Goal: Transaction & Acquisition: Obtain resource

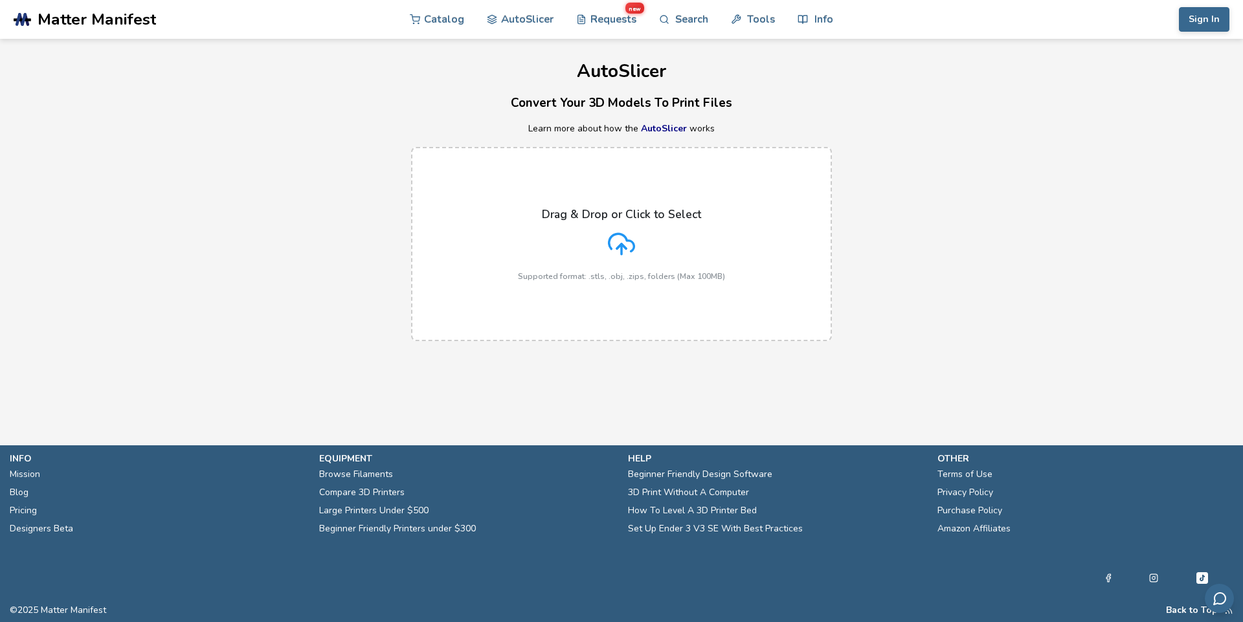
click at [684, 249] on div "Drag & Drop or Click to Select Supported format: .stls, .obj, .zips, folders (M…" at bounding box center [621, 244] width 207 height 73
click at [0, 0] on input "Drag & Drop or Click to Select Supported format: .stls, .obj, .zips, folders (M…" at bounding box center [0, 0] width 0 height 0
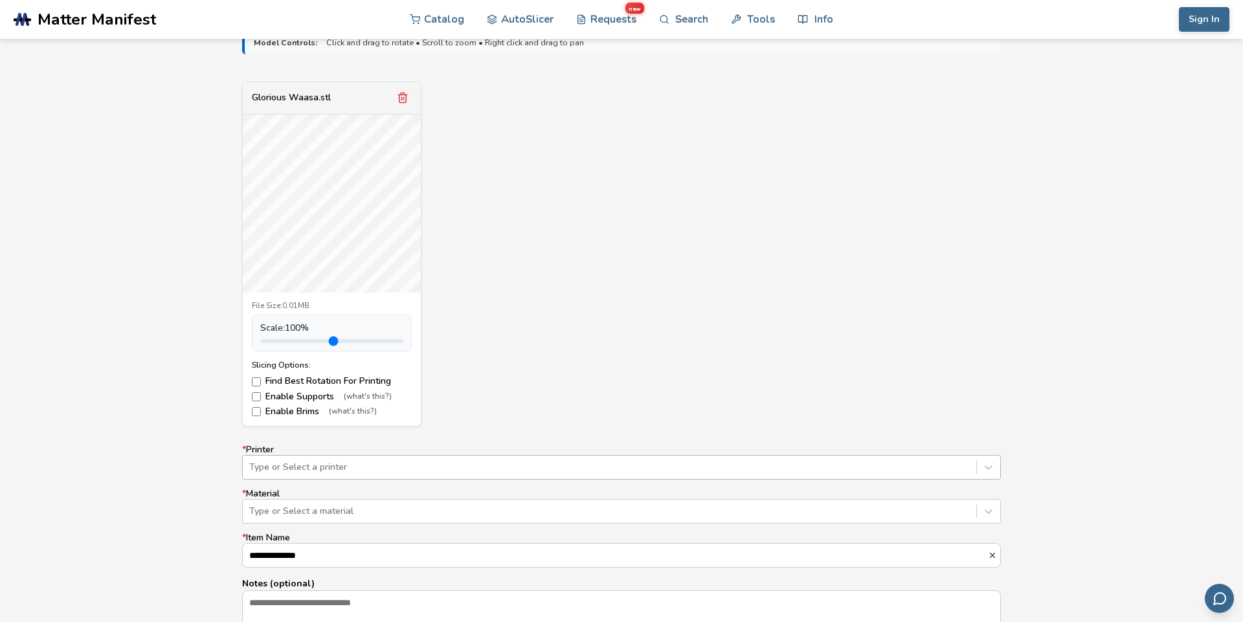
scroll to position [504, 0]
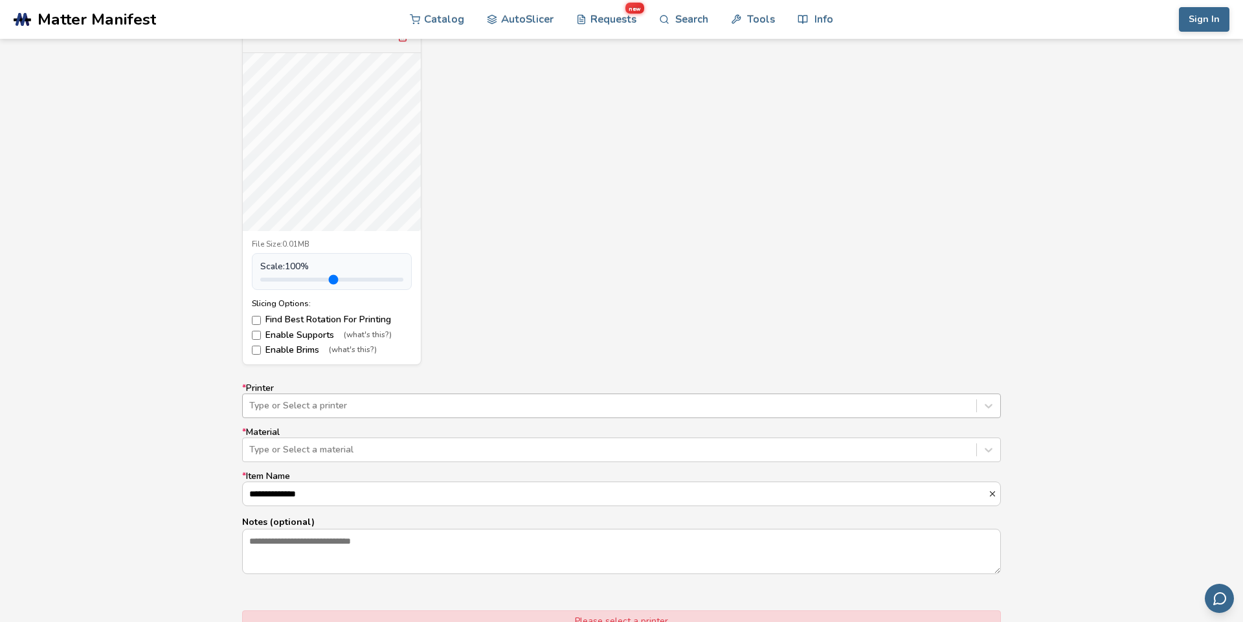
click at [359, 418] on div "Type or Select a printer" at bounding box center [621, 406] width 759 height 25
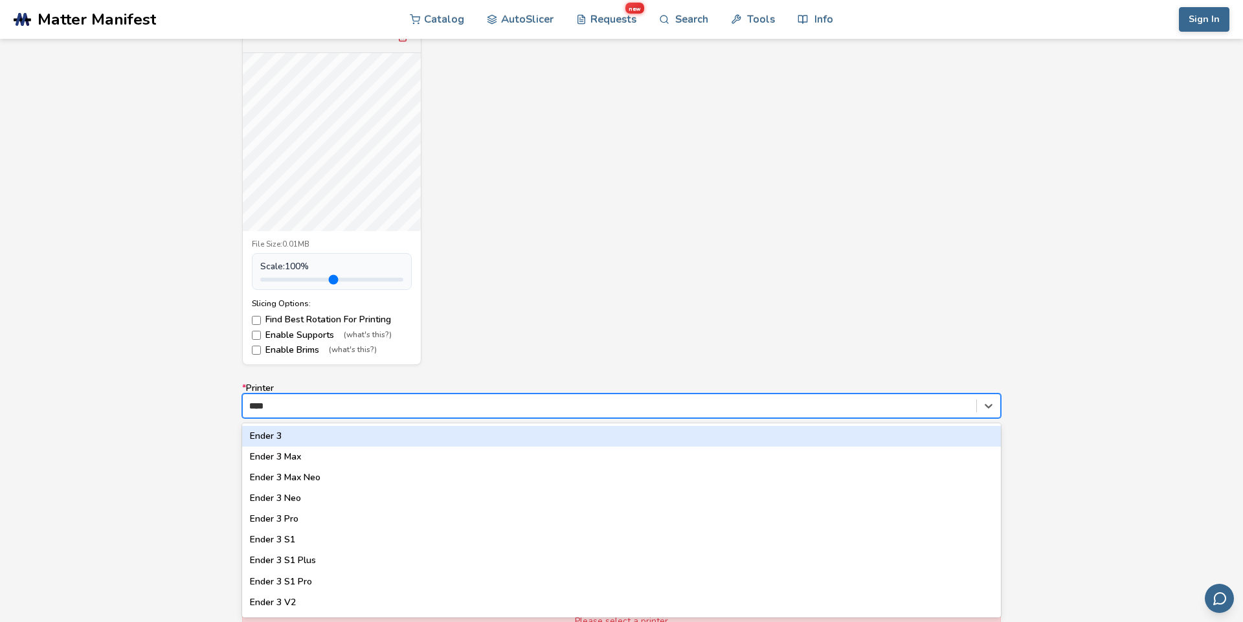
type input "*****"
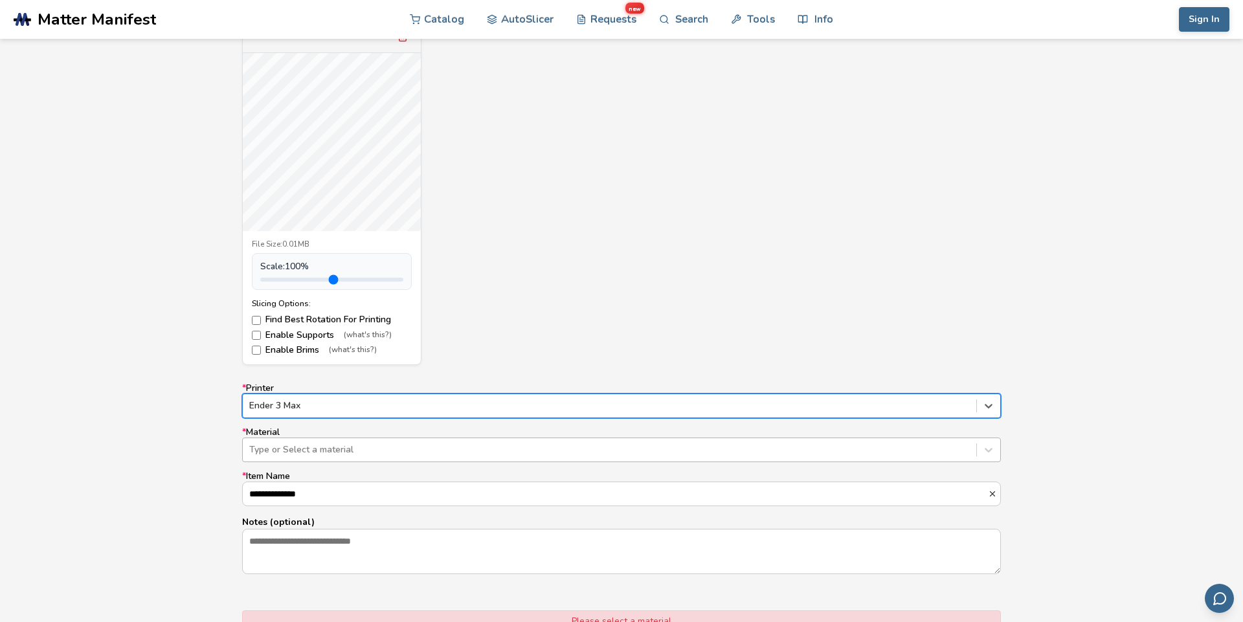
click at [302, 440] on div "Type or Select a material" at bounding box center [621, 450] width 759 height 25
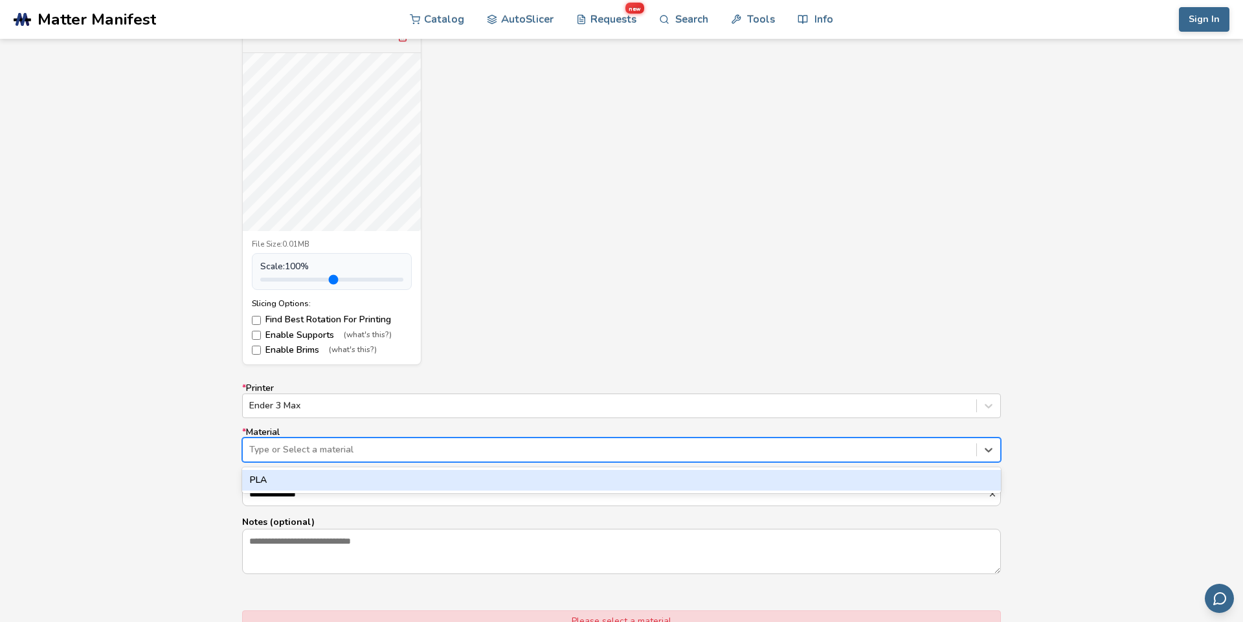
click at [294, 480] on div "PLA" at bounding box center [621, 480] width 759 height 21
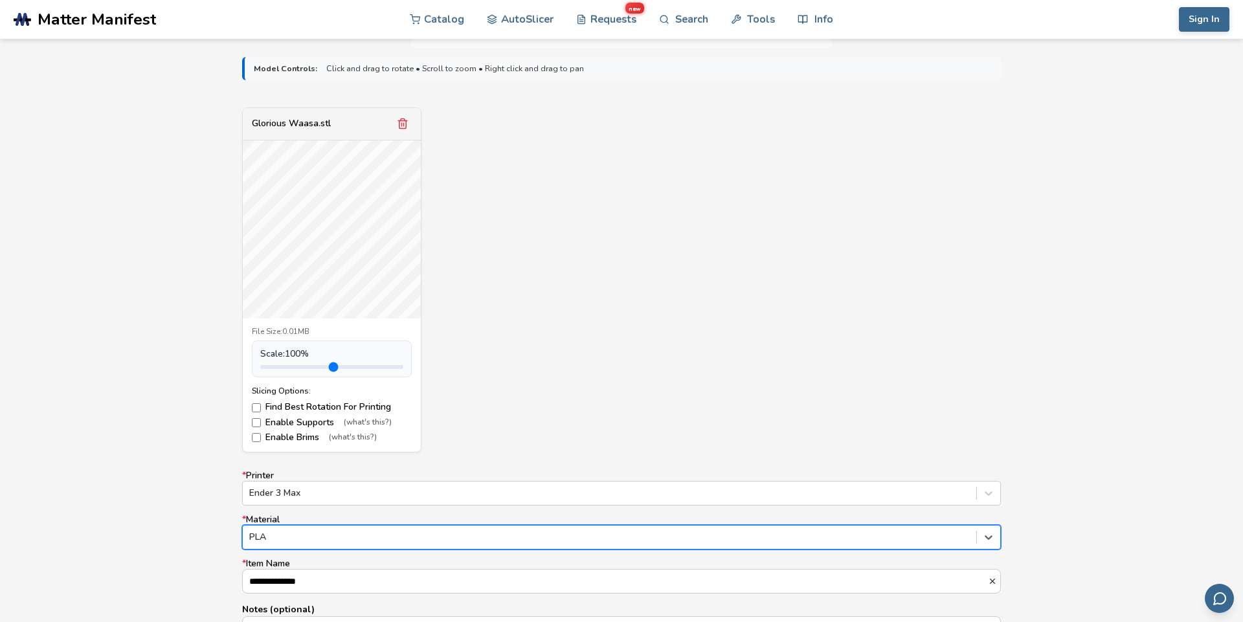
scroll to position [491, 0]
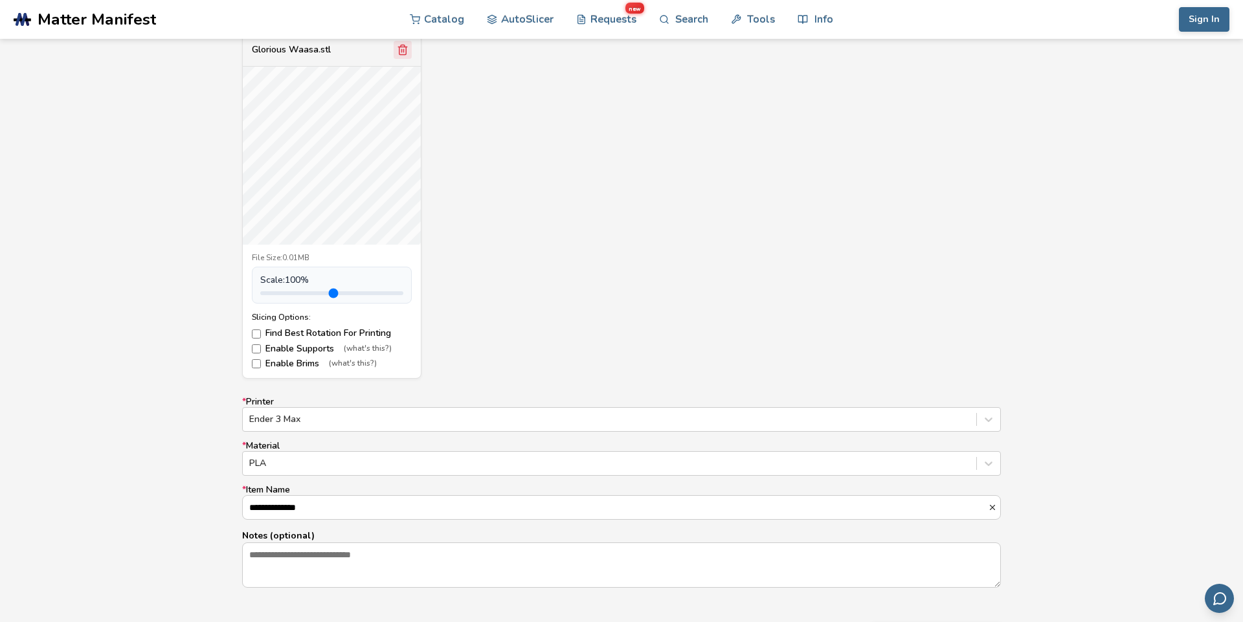
click at [407, 53] on icon "Remove model" at bounding box center [403, 50] width 7 height 10
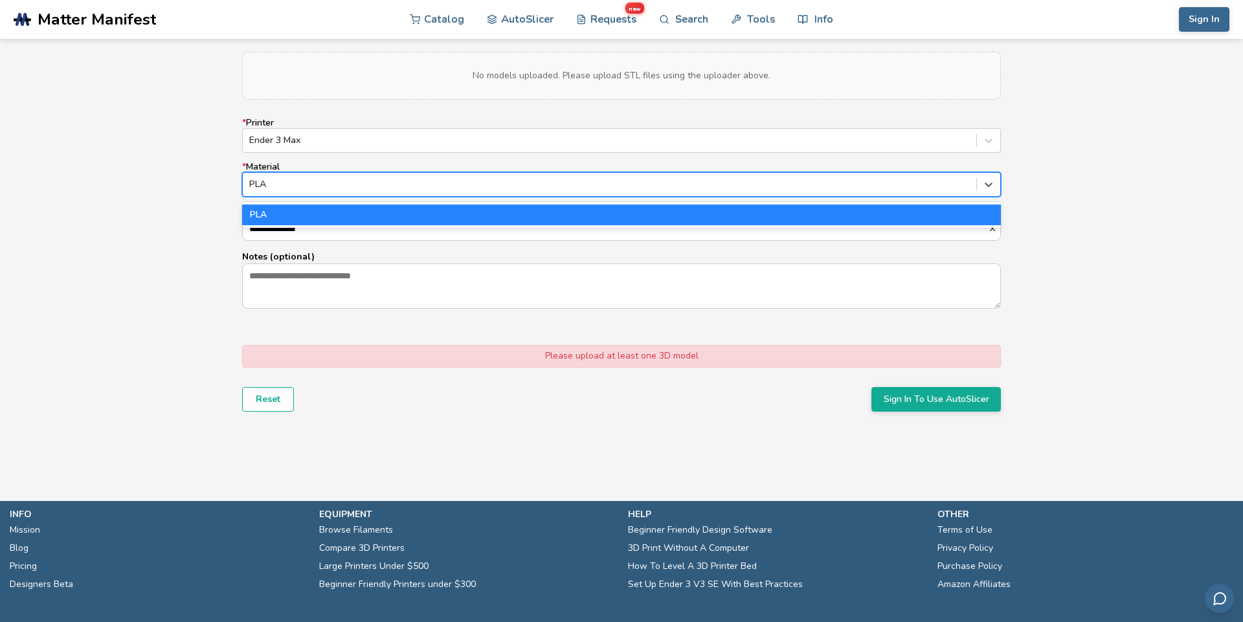
drag, startPoint x: 508, startPoint y: 189, endPoint x: 500, endPoint y: 101, distance: 88.5
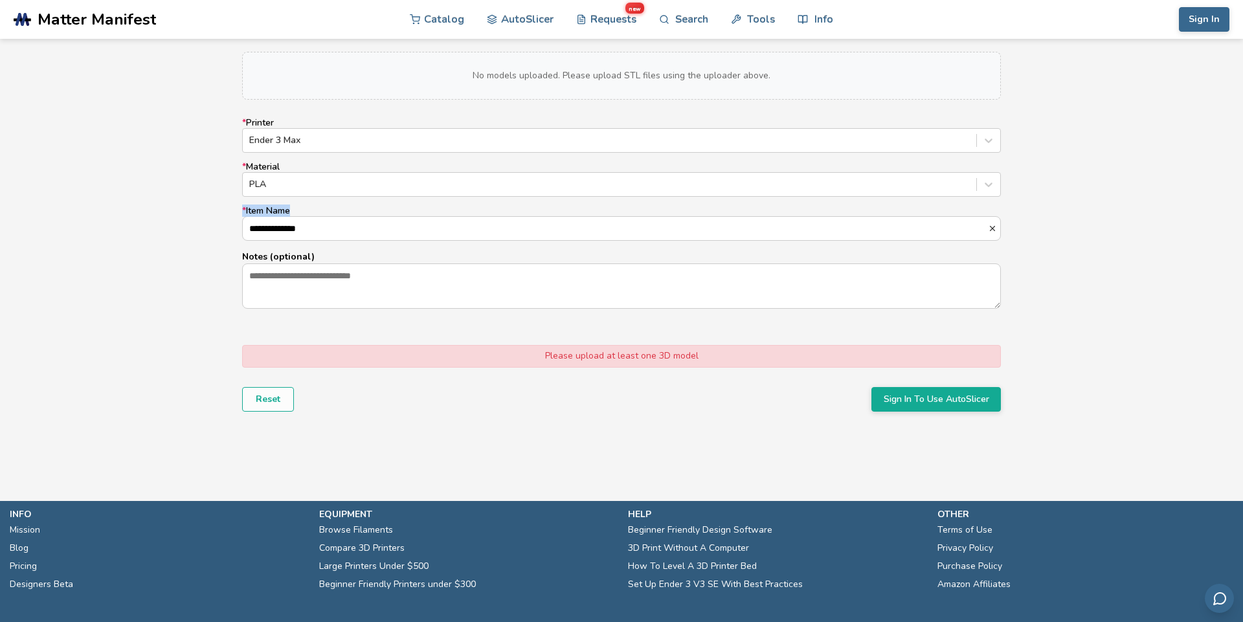
drag, startPoint x: 107, startPoint y: 143, endPoint x: 148, endPoint y: 245, distance: 109.9
click at [148, 245] on div "**********" at bounding box center [621, 218] width 1243 height 488
drag, startPoint x: 148, startPoint y: 245, endPoint x: 104, endPoint y: 190, distance: 70.5
click at [178, 159] on div "**********" at bounding box center [621, 218] width 1243 height 488
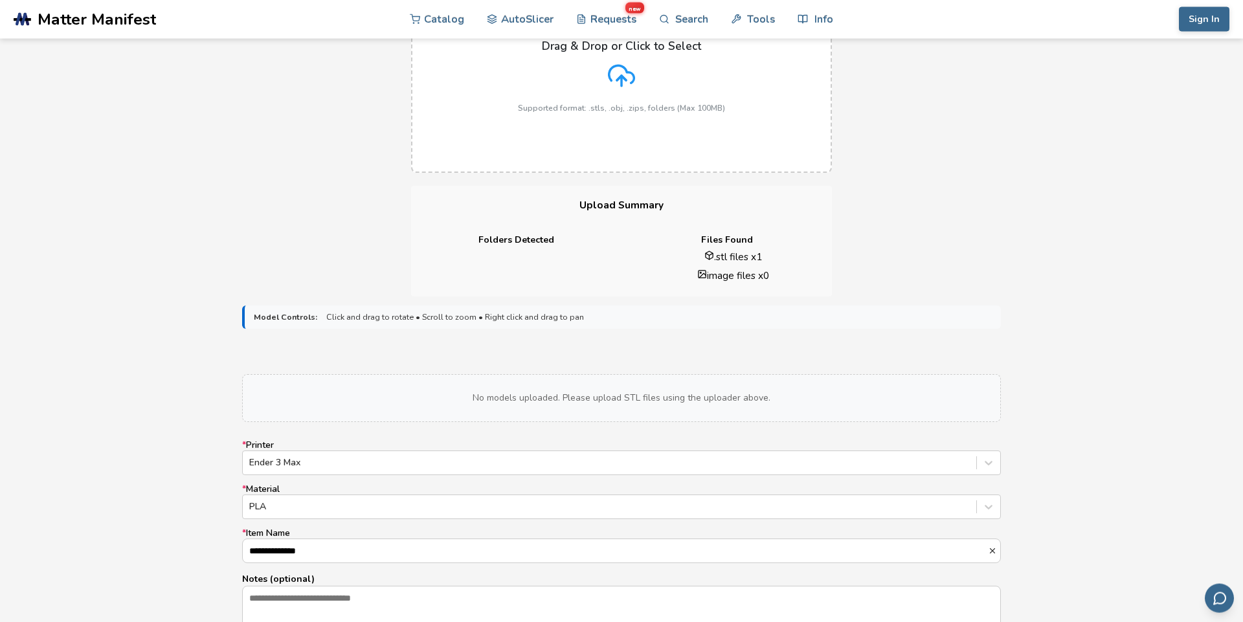
scroll to position [133, 0]
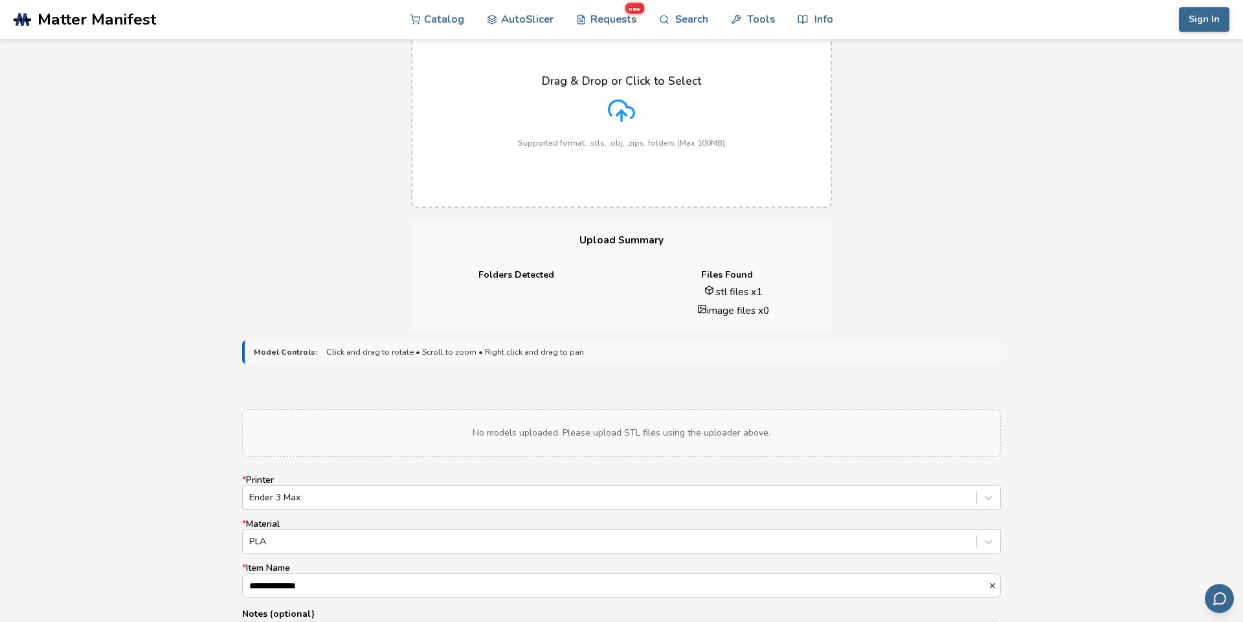
click at [756, 146] on label "Drag & Drop or Click to Select Supported format: .stls, .obj, .zips, folders (M…" at bounding box center [621, 111] width 421 height 194
click at [0, 0] on input "Drag & Drop or Click to Select Supported format: .stls, .obj, .zips, folders (M…" at bounding box center [0, 0] width 0 height 0
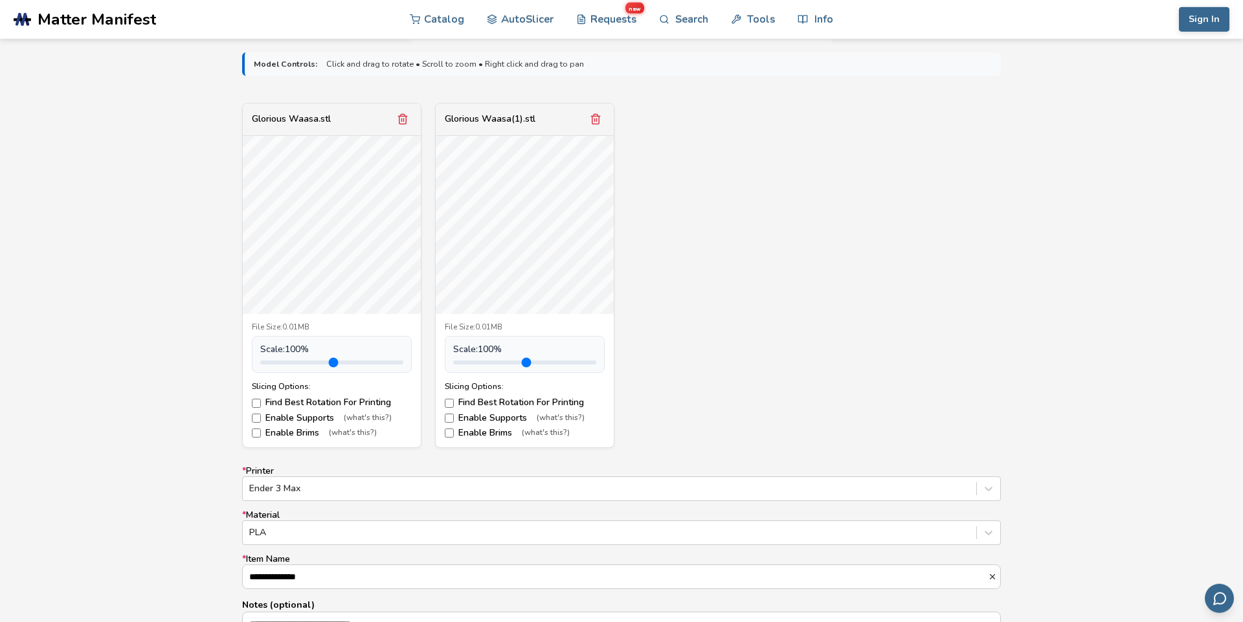
scroll to position [429, 0]
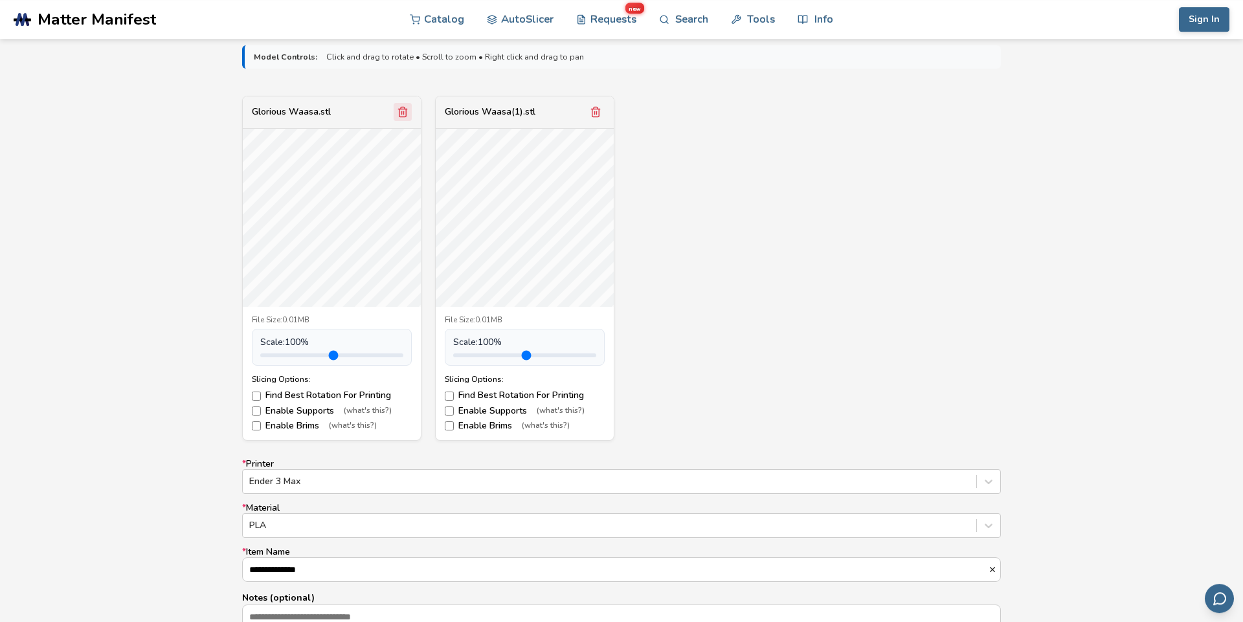
click at [400, 114] on icon "Remove model" at bounding box center [403, 112] width 7 height 10
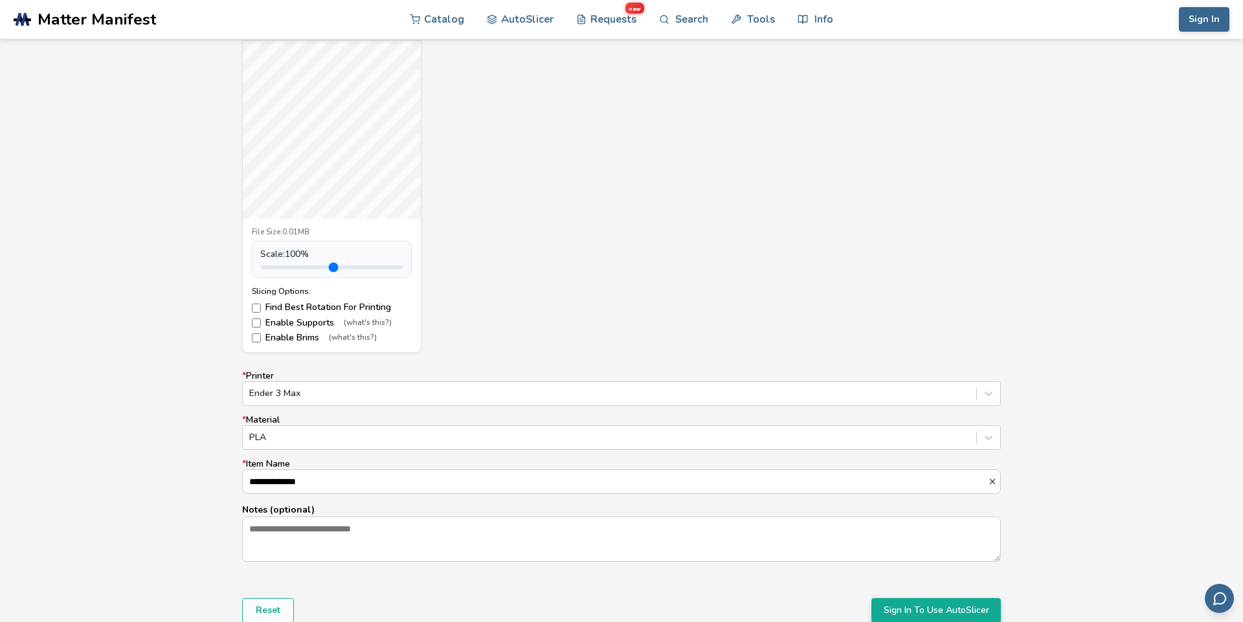
scroll to position [786, 0]
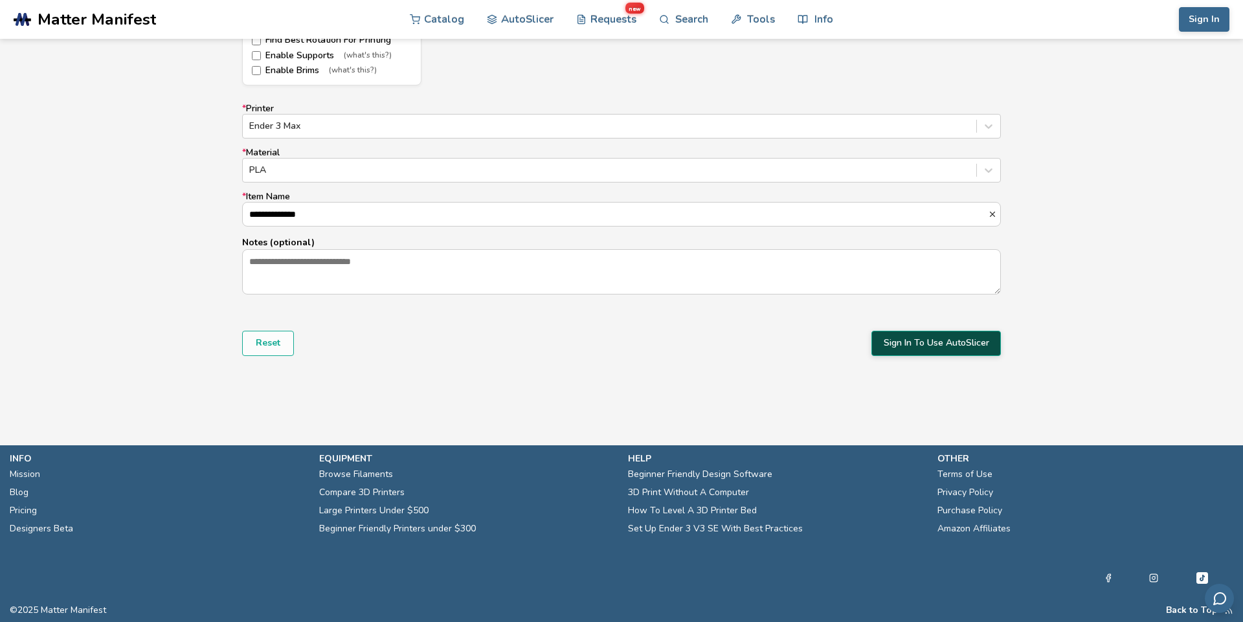
click at [896, 343] on button "Sign In To Use AutoSlicer" at bounding box center [937, 343] width 130 height 25
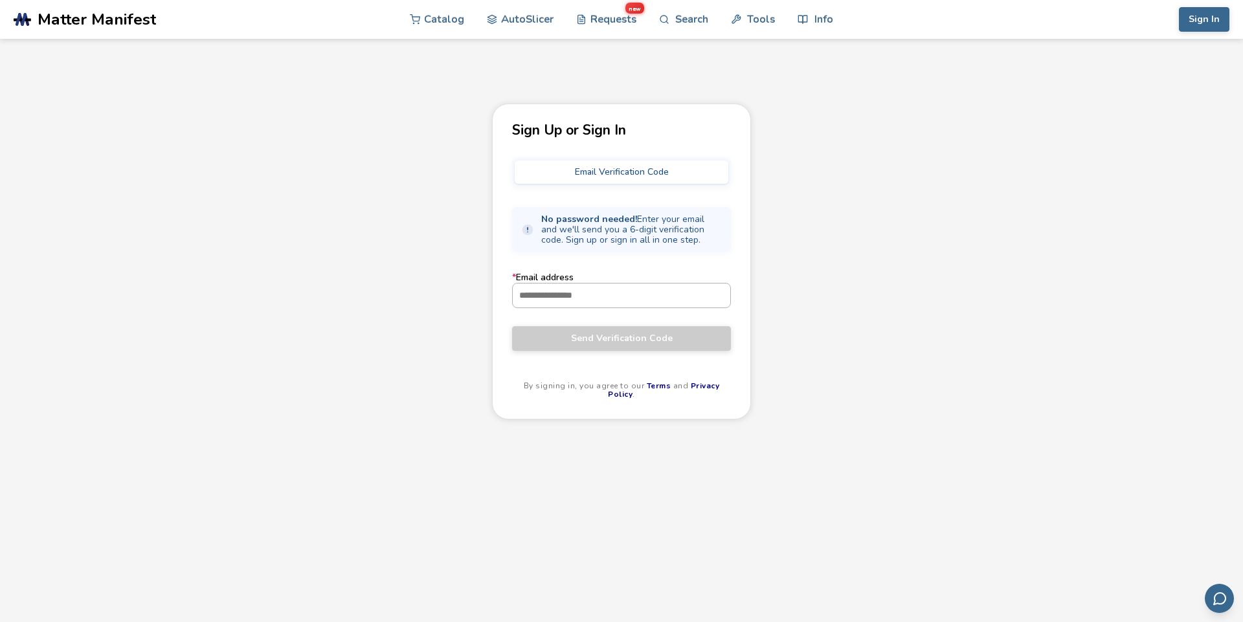
click at [613, 294] on input "* Email address" at bounding box center [622, 295] width 218 height 23
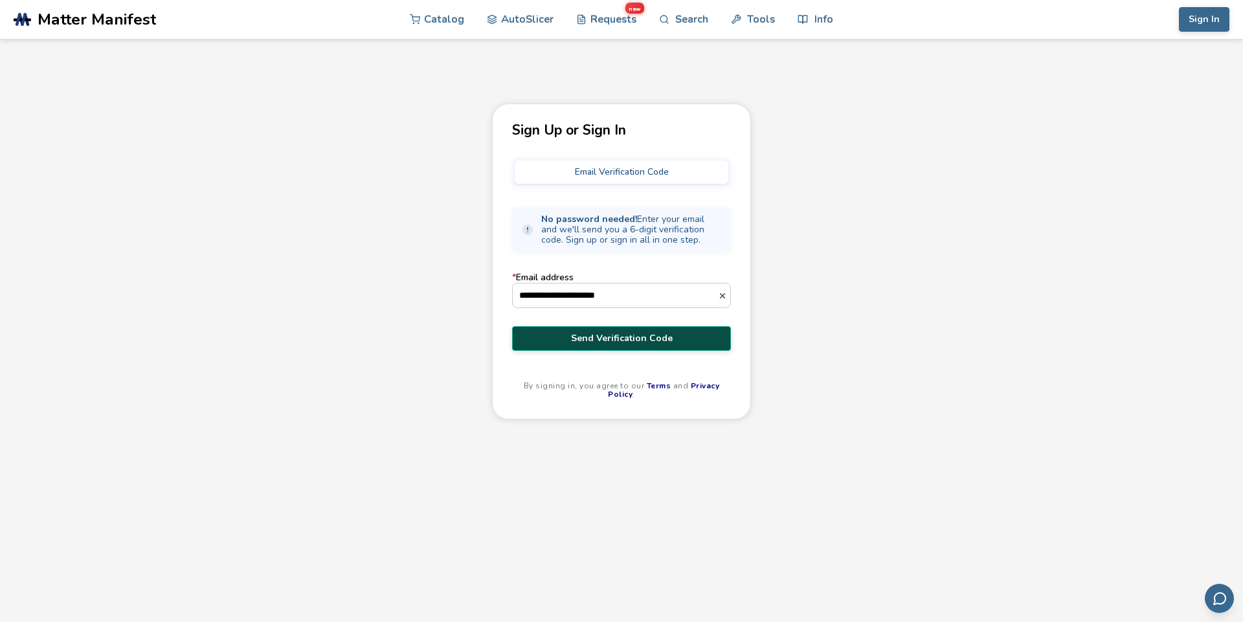
type input "**********"
click at [583, 348] on button "Send Verification Code" at bounding box center [621, 338] width 219 height 25
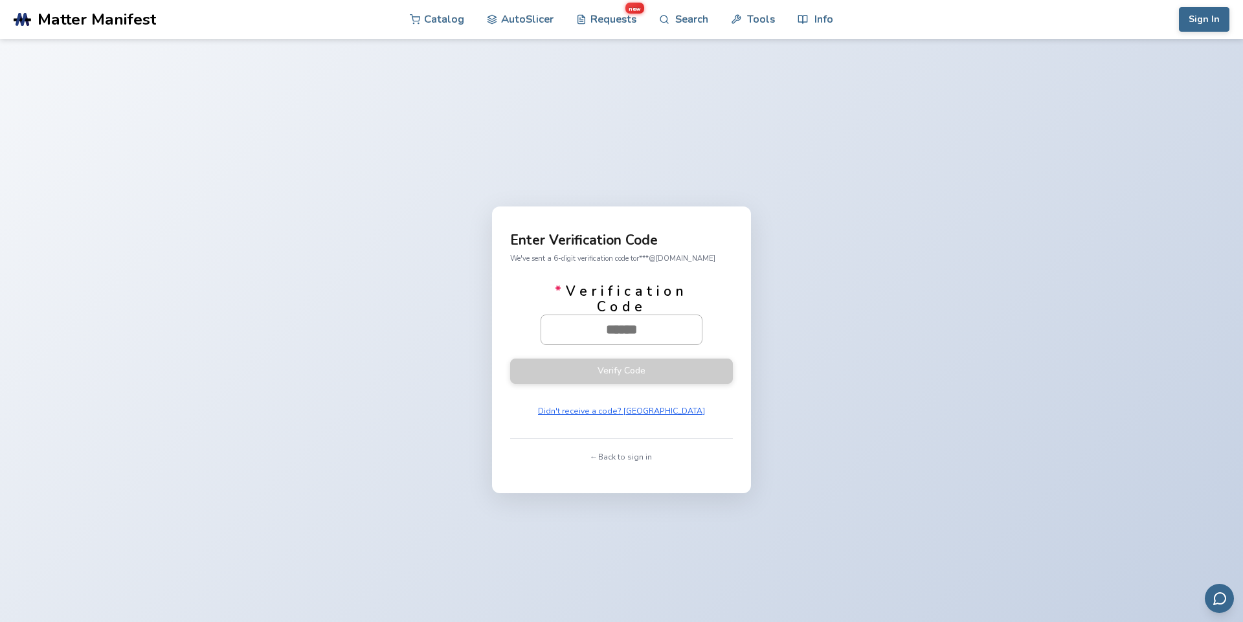
paste input "******"
type input "******"
click at [637, 366] on button "Verify Code" at bounding box center [621, 370] width 223 height 25
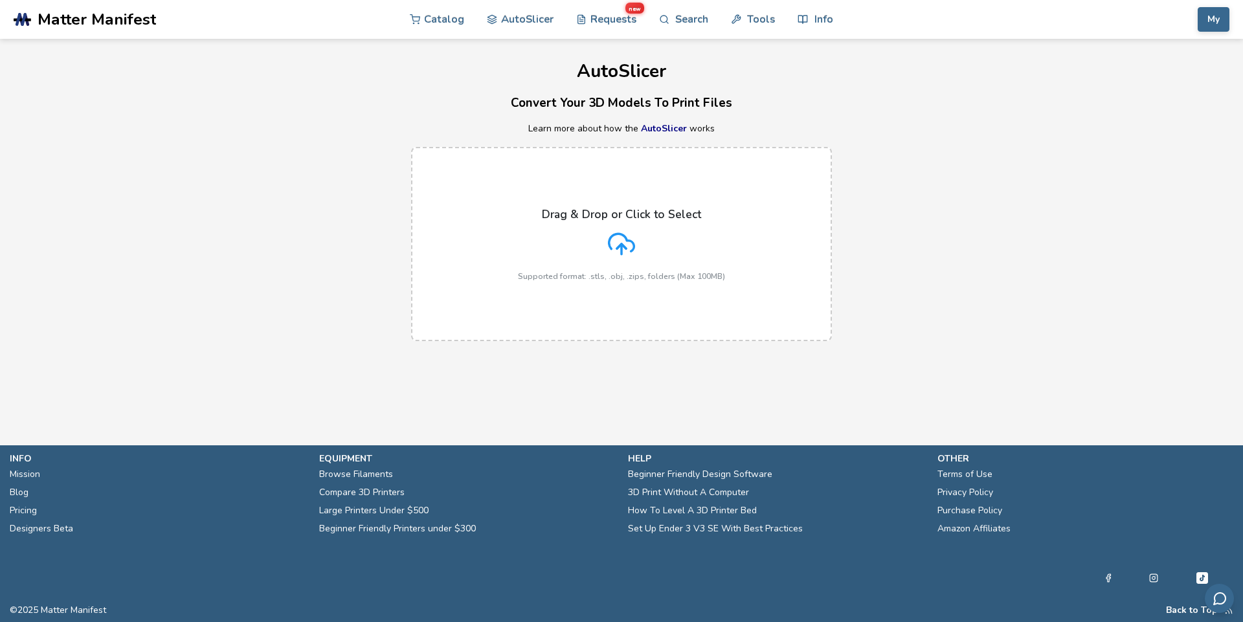
click at [489, 220] on label "Drag & Drop or Click to Select Supported format: .stls, .obj, .zips, folders (M…" at bounding box center [621, 244] width 421 height 194
click at [0, 0] on input "Drag & Drop or Click to Select Supported format: .stls, .obj, .zips, folders (M…" at bounding box center [0, 0] width 0 height 0
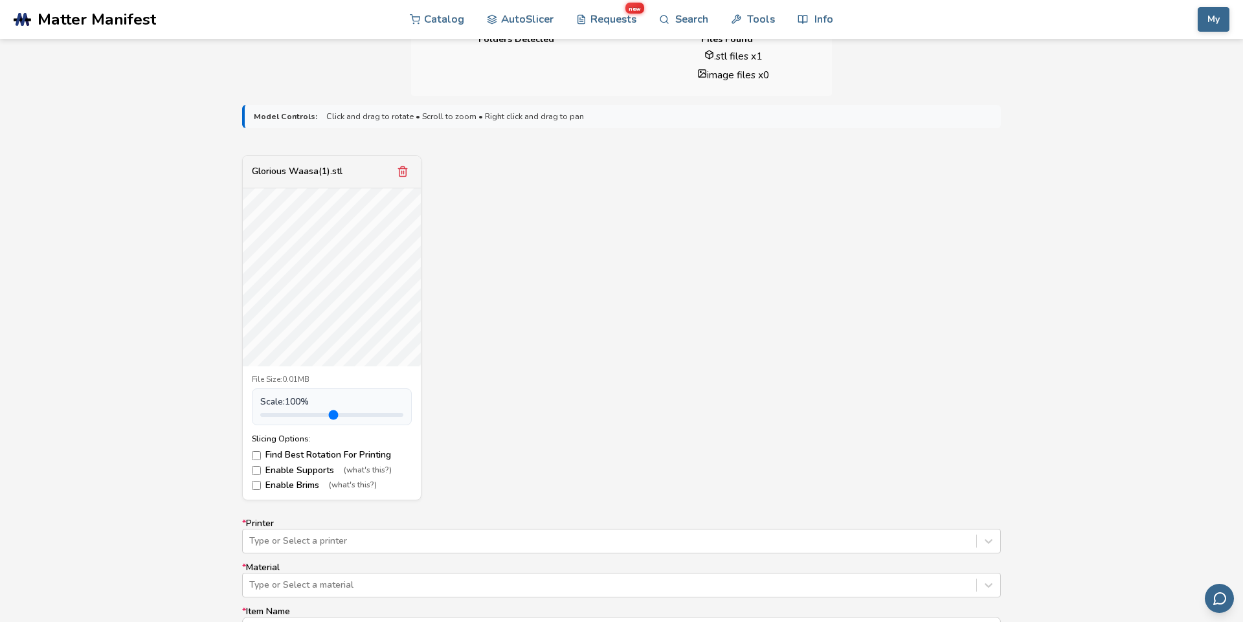
scroll to position [517, 0]
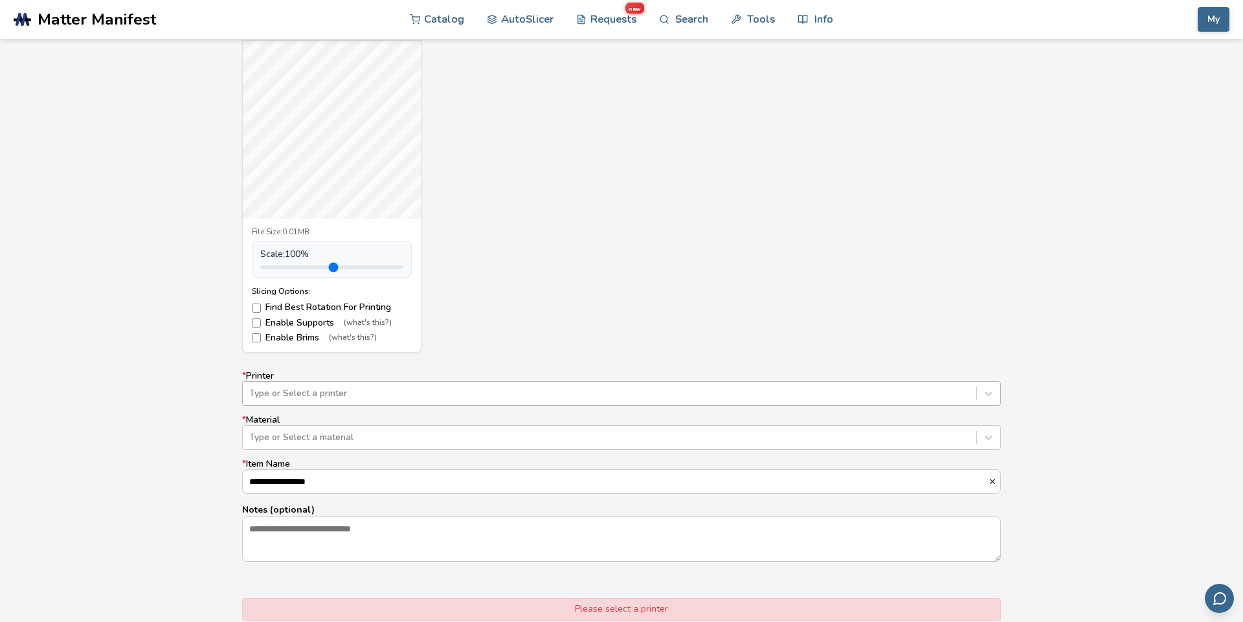
click at [341, 386] on div "Type or Select a printer" at bounding box center [610, 394] width 734 height 18
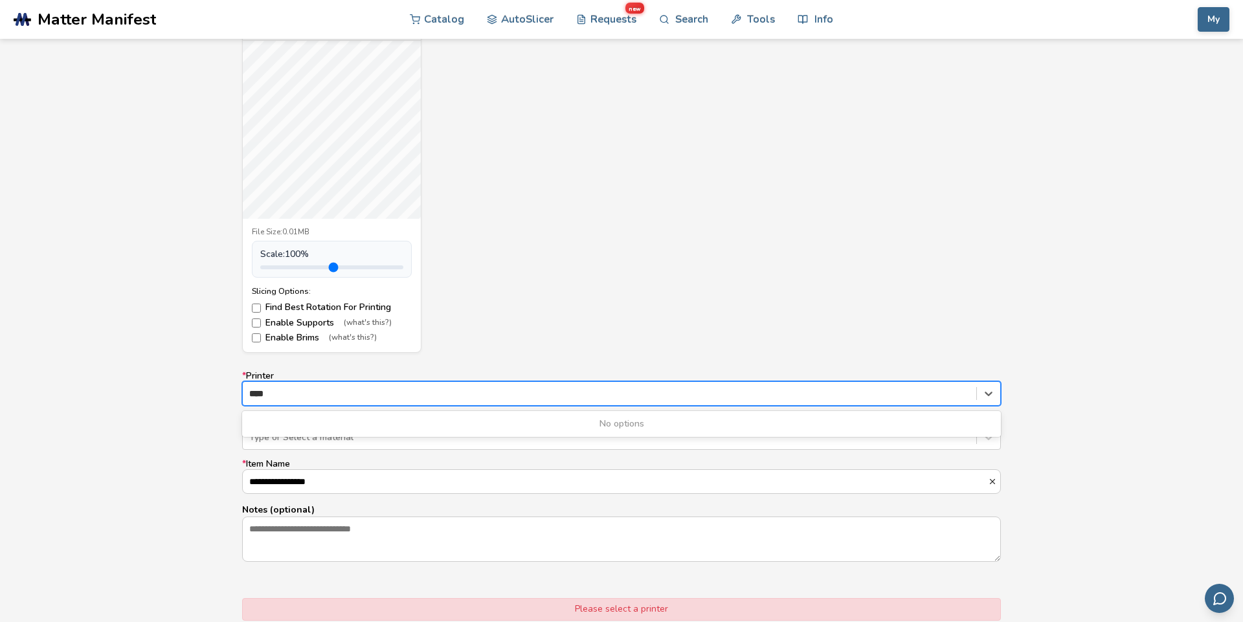
type input "***"
click at [295, 434] on div at bounding box center [609, 437] width 721 height 13
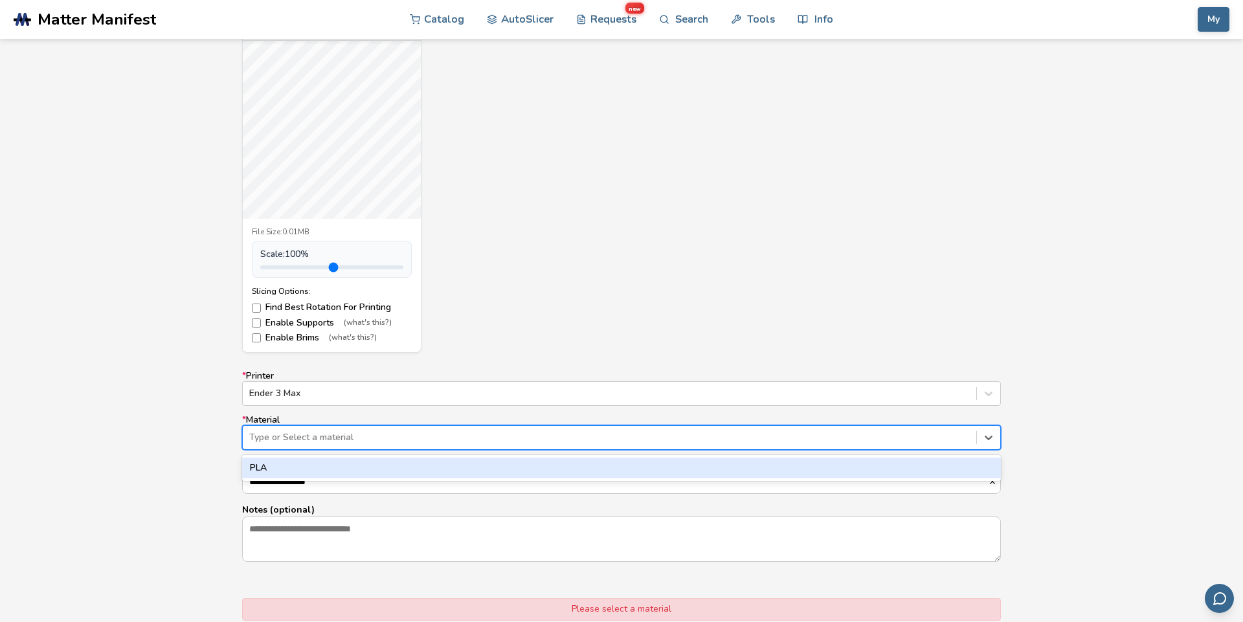
click at [320, 473] on div "PLA" at bounding box center [621, 468] width 759 height 21
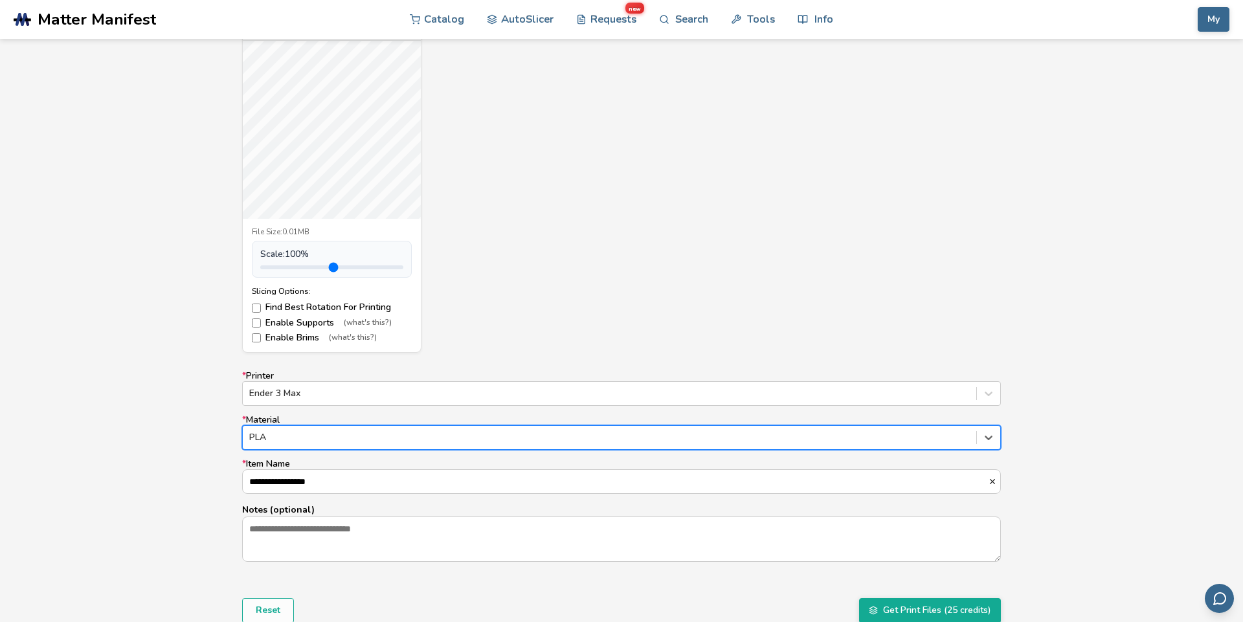
scroll to position [591, 0]
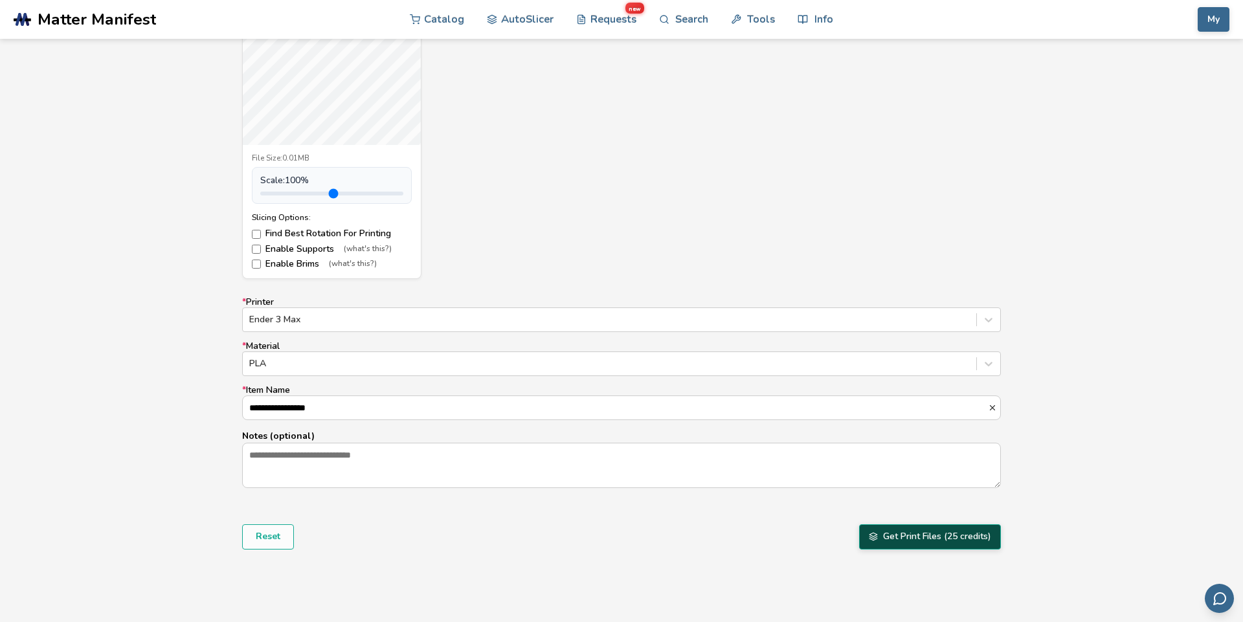
click at [879, 541] on button "Get Print Files (25 credits)" at bounding box center [930, 536] width 142 height 25
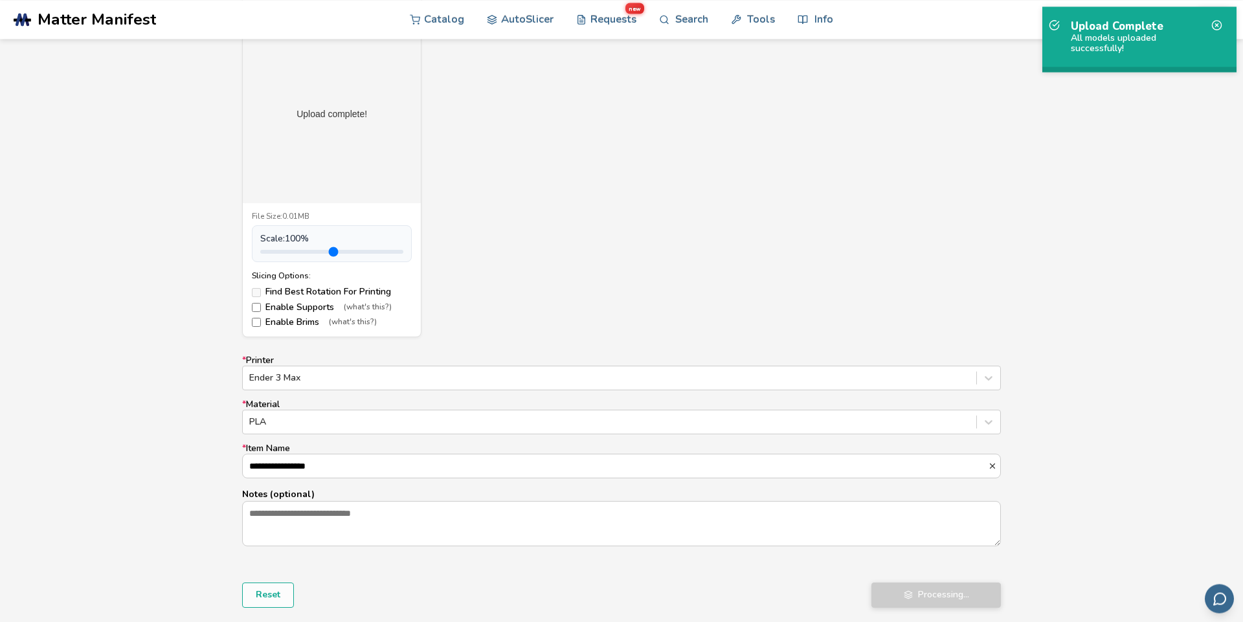
scroll to position [517, 0]
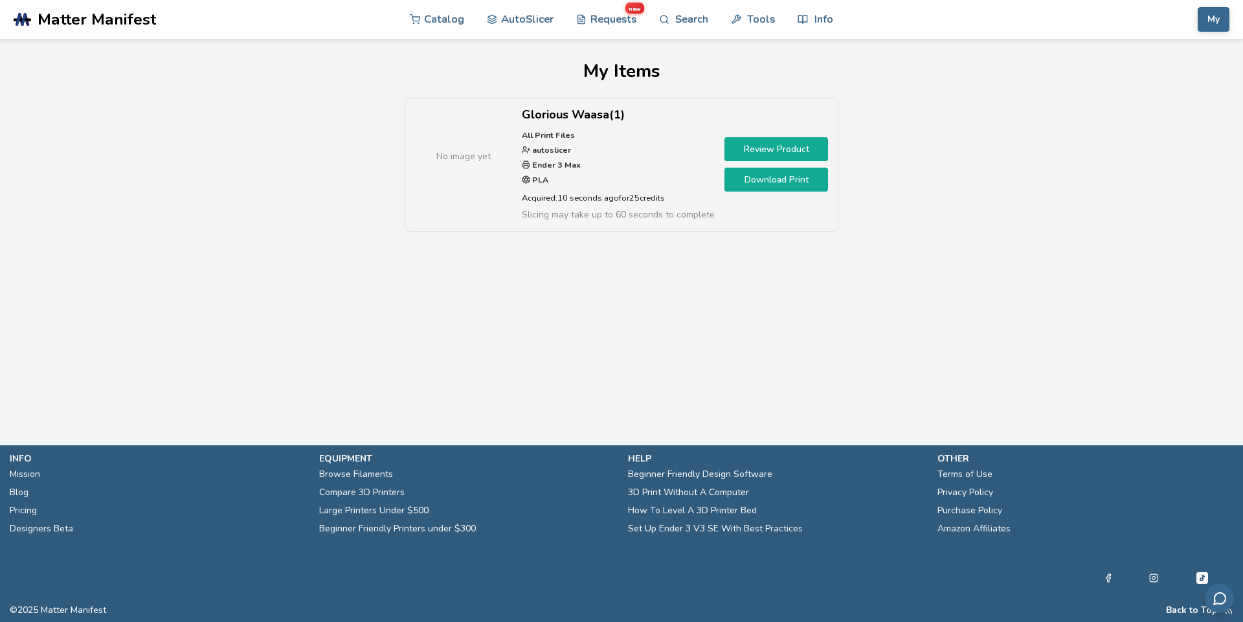
click at [757, 185] on link "Download Print" at bounding box center [777, 180] width 104 height 24
click at [746, 147] on link "Review Product" at bounding box center [777, 149] width 104 height 24
click at [754, 185] on link "Download Print" at bounding box center [777, 180] width 104 height 24
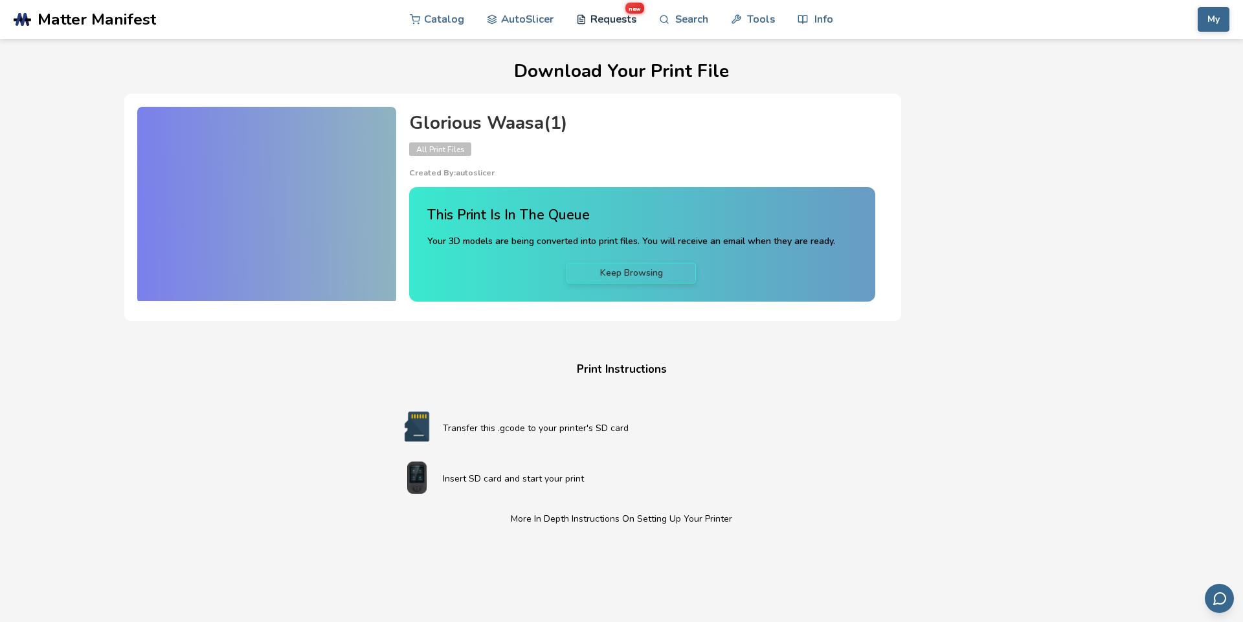
click at [605, 19] on link "Requests new" at bounding box center [606, 19] width 60 height 39
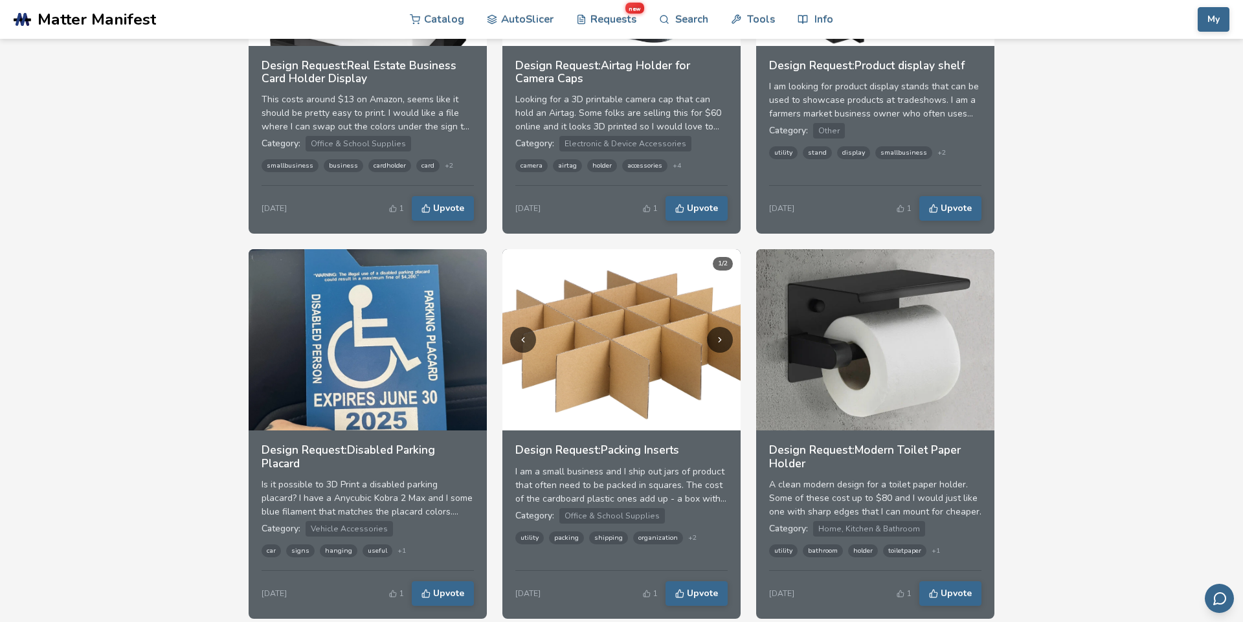
scroll to position [960, 0]
